Goal: Task Accomplishment & Management: Manage account settings

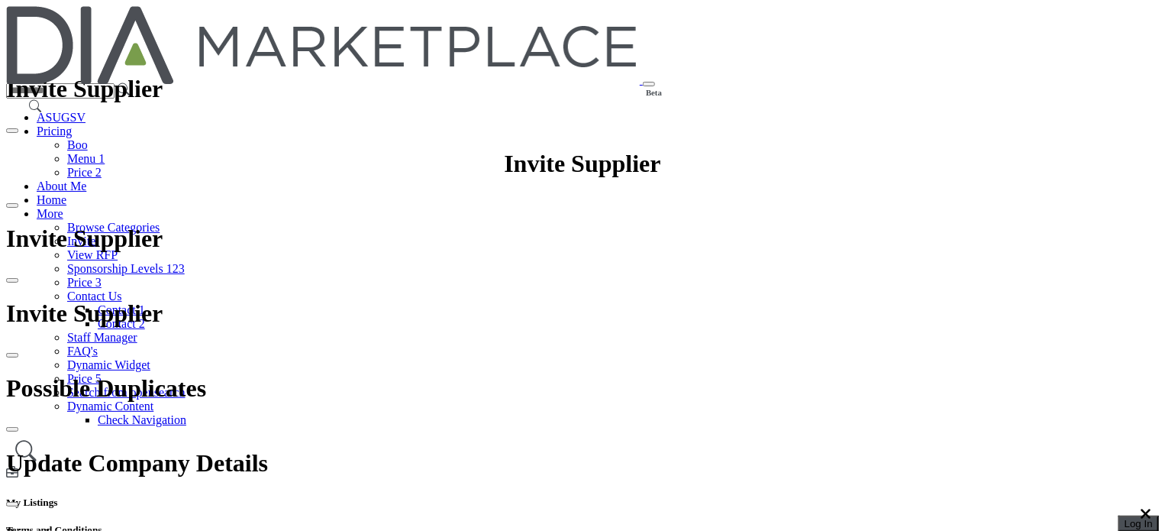
click at [1125, 518] on span "Log In" at bounding box center [1139, 523] width 28 height 11
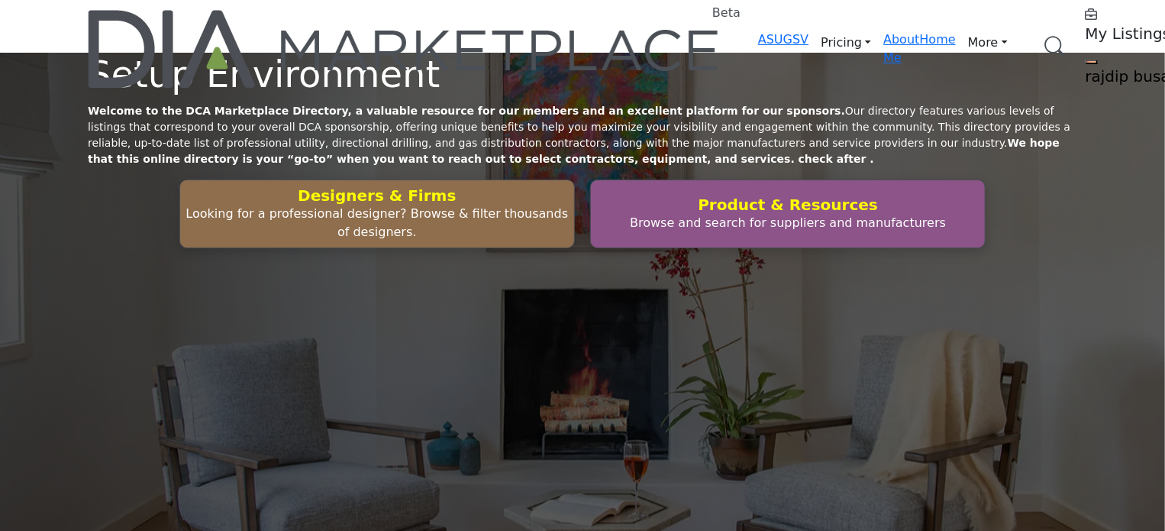
click at [1086, 26] on h5 "My Listings" at bounding box center [1181, 33] width 191 height 18
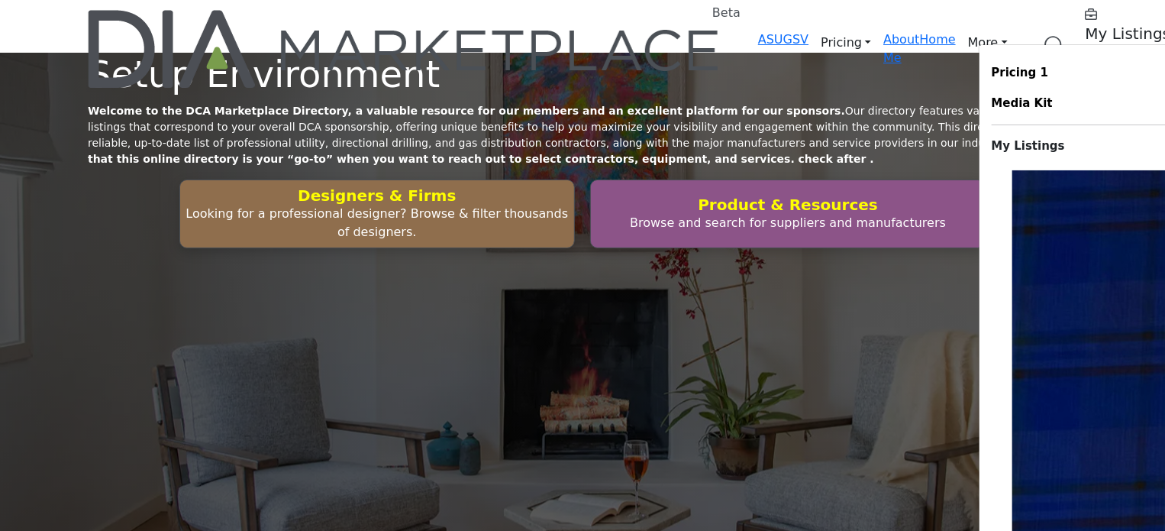
scroll to position [8624, 0]
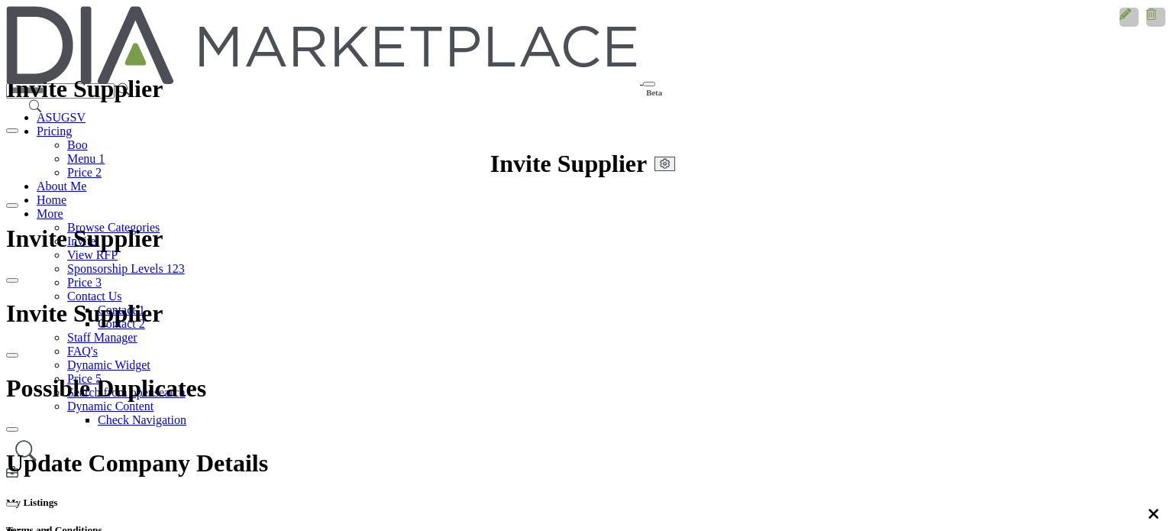
scroll to position [168, 0]
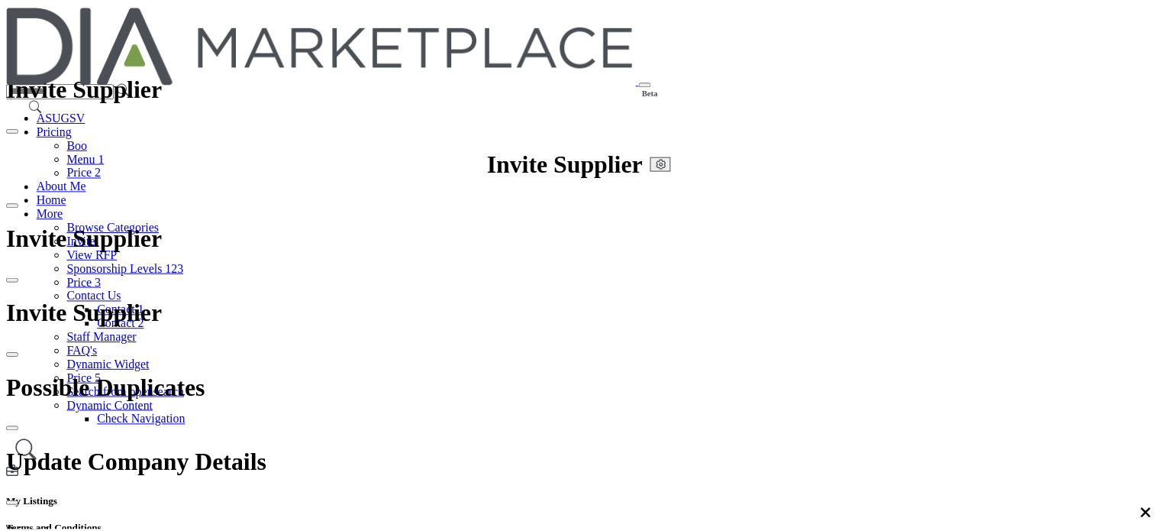
scroll to position [0, 0]
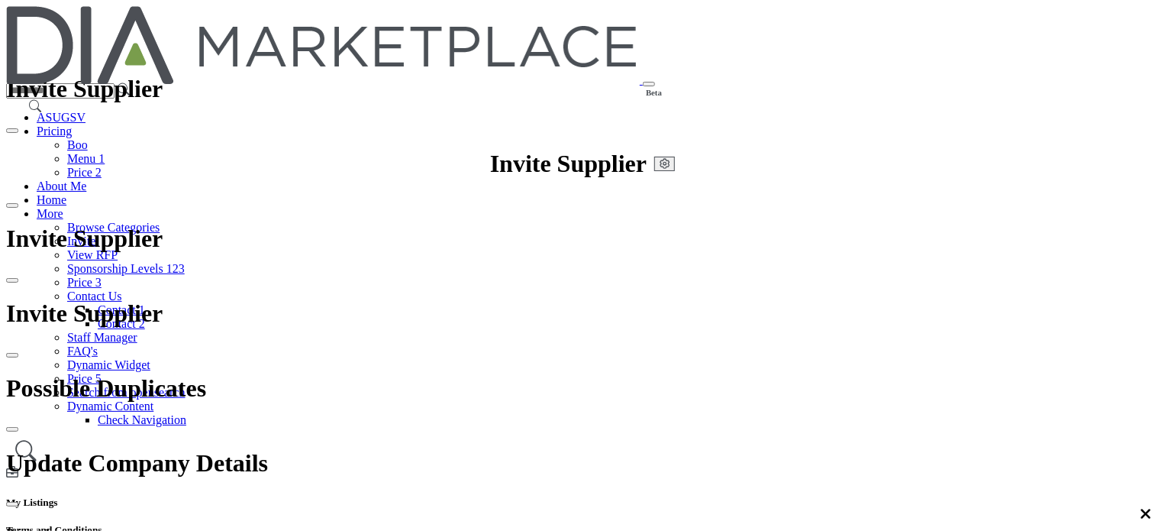
scroll to position [76, 0]
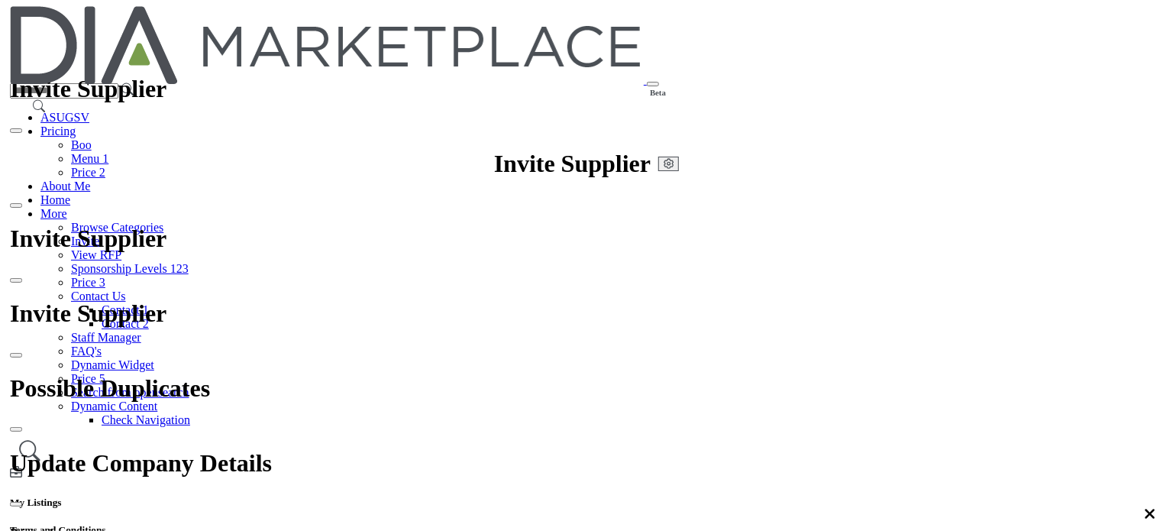
scroll to position [319, 0]
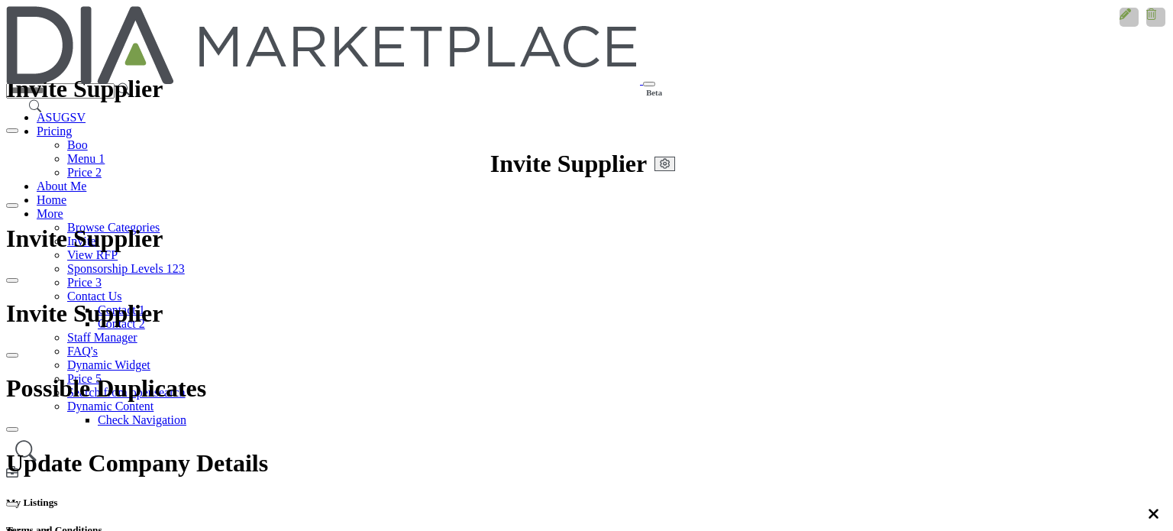
scroll to position [14, 0]
